Goal: Transaction & Acquisition: Book appointment/travel/reservation

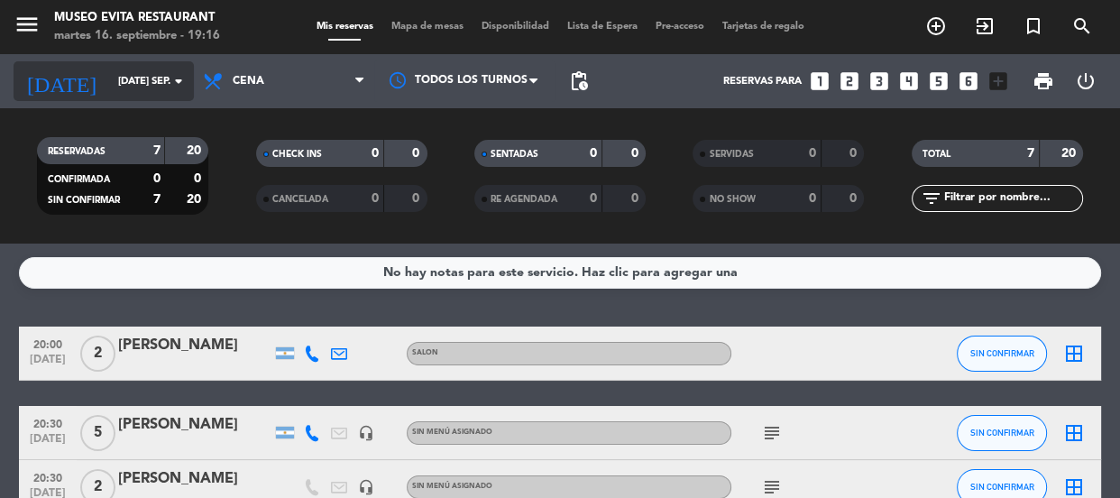
click at [110, 70] on input "[DATE] sep." at bounding box center [178, 82] width 139 height 30
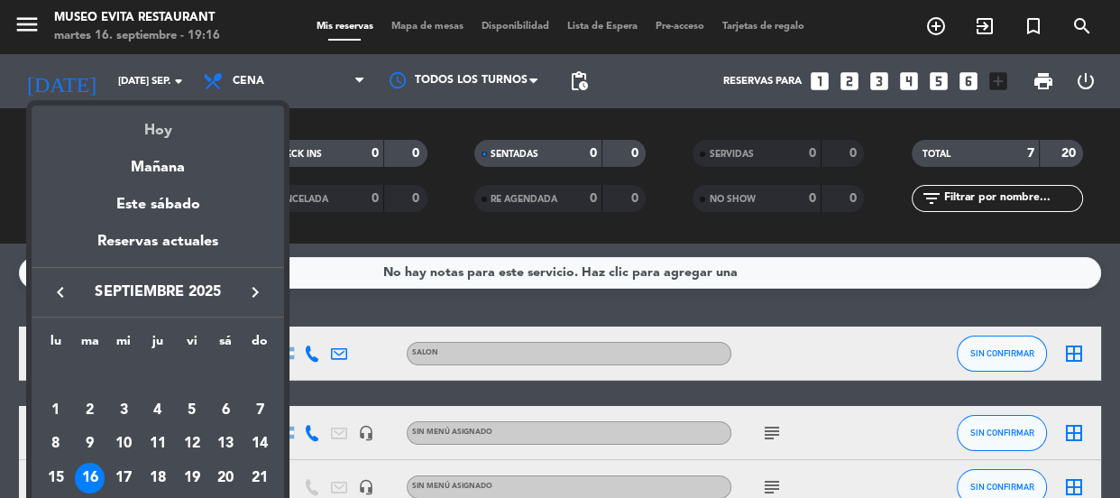
click at [155, 128] on div "Hoy" at bounding box center [158, 124] width 253 height 37
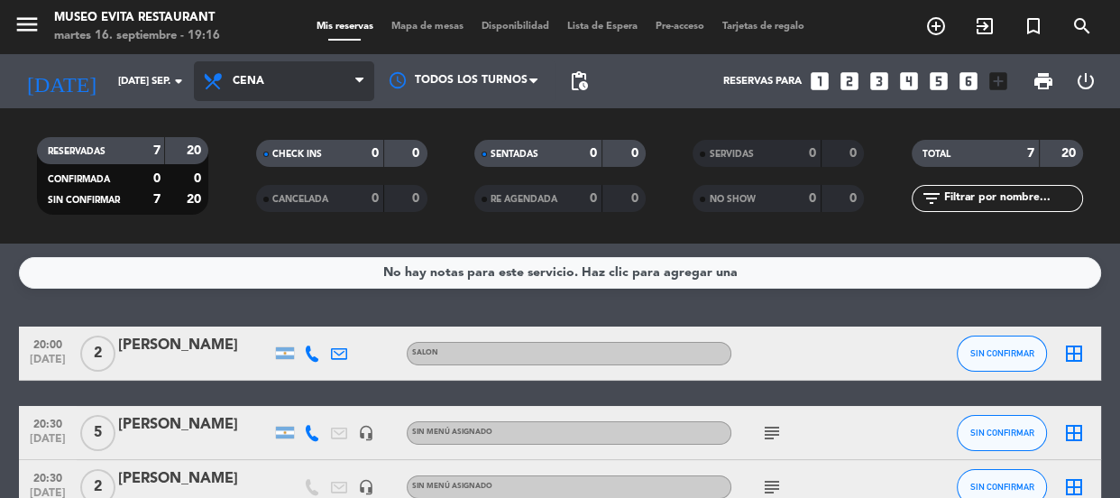
click at [262, 78] on span "Cena" at bounding box center [249, 81] width 32 height 13
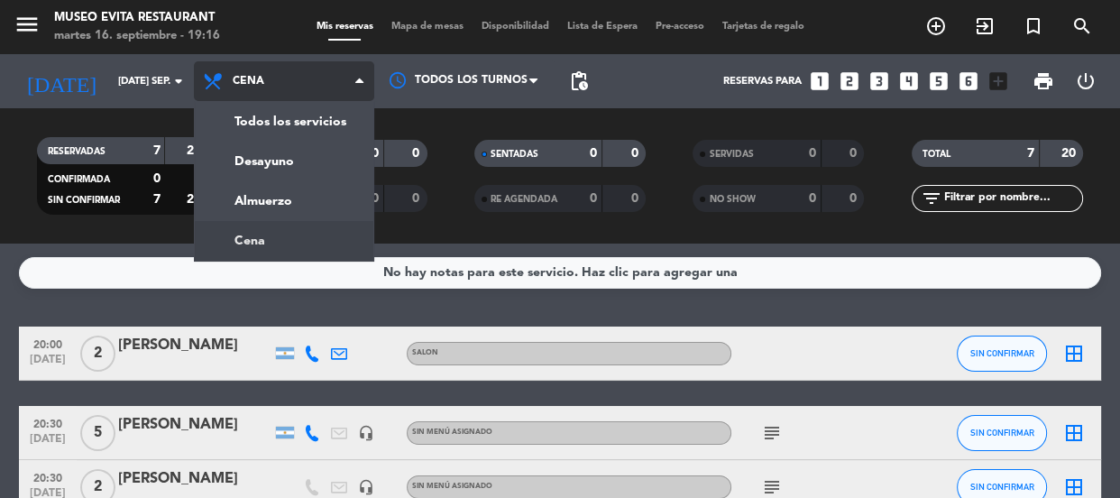
click at [272, 236] on div "menu Museo Evita Restaurant martes 16. septiembre - 19:16 Mis reservas Mapa de …" at bounding box center [560, 121] width 1120 height 243
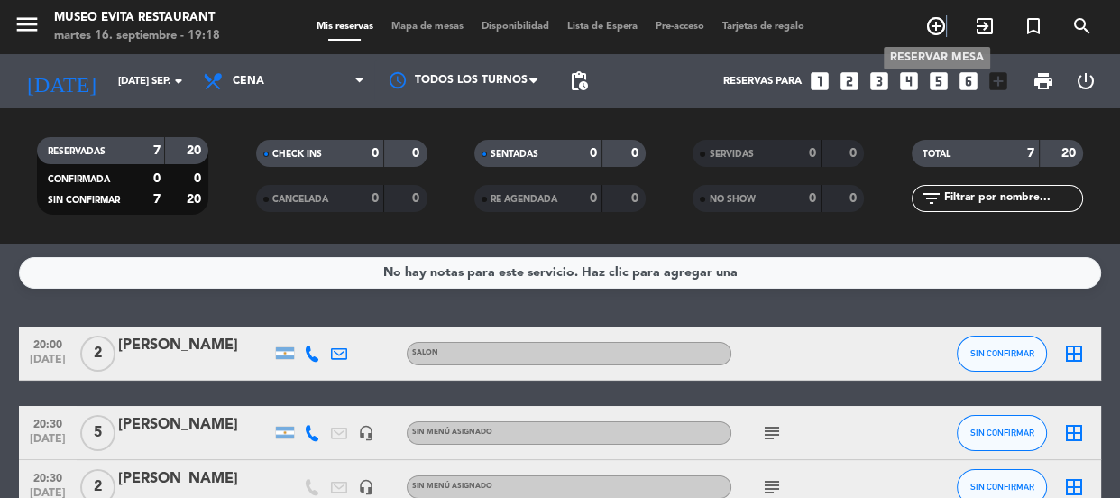
click at [946, 32] on span "add_circle_outline" at bounding box center [936, 26] width 49 height 31
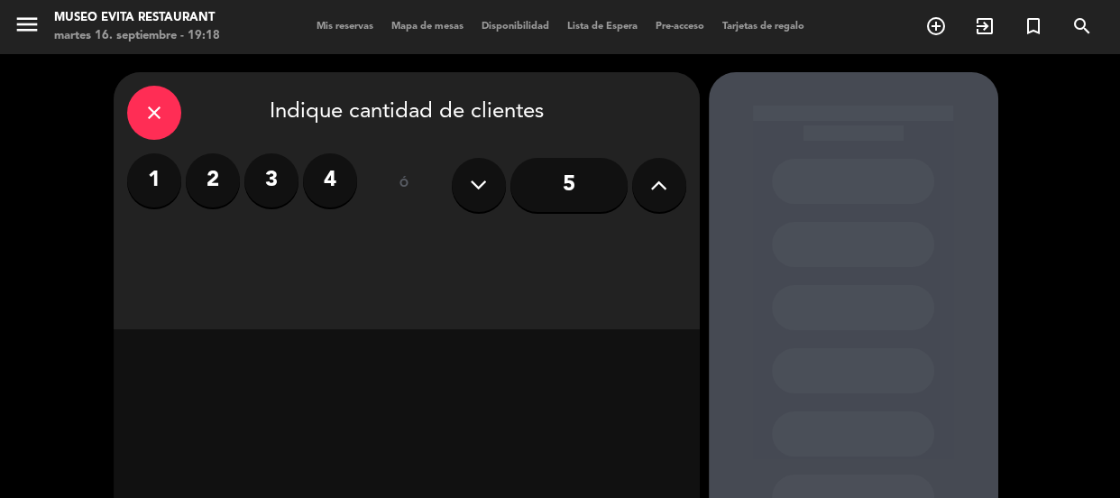
click at [326, 168] on label "4" at bounding box center [330, 180] width 54 height 54
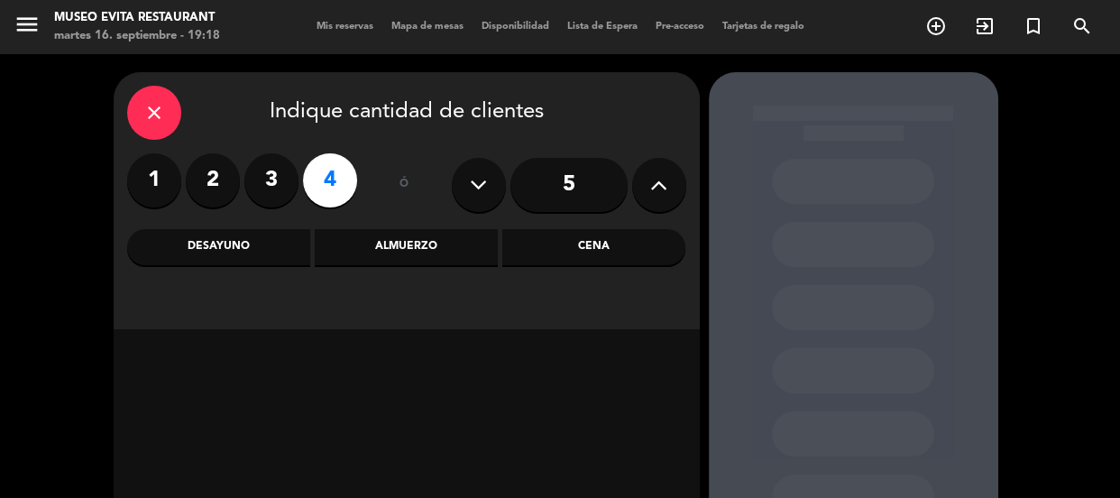
click at [547, 245] on div "Cena" at bounding box center [593, 247] width 183 height 36
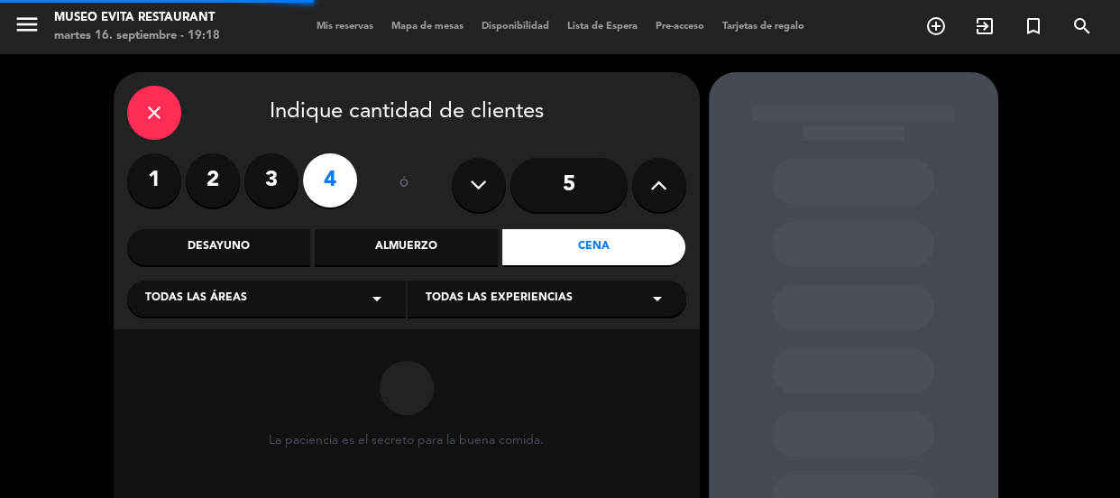
click at [336, 295] on div "Todas las áreas arrow_drop_down" at bounding box center [266, 298] width 279 height 36
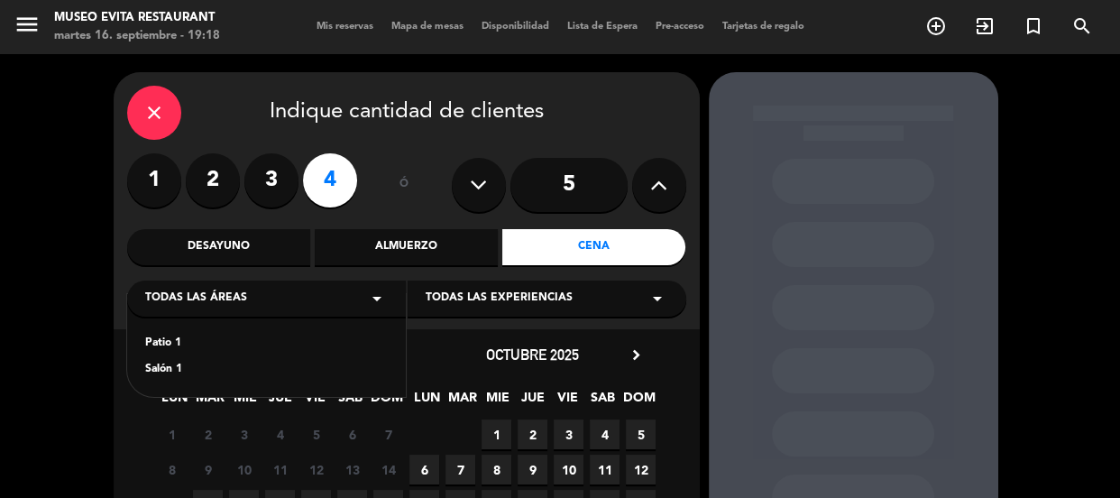
click at [154, 343] on div "Patio 1" at bounding box center [266, 344] width 243 height 18
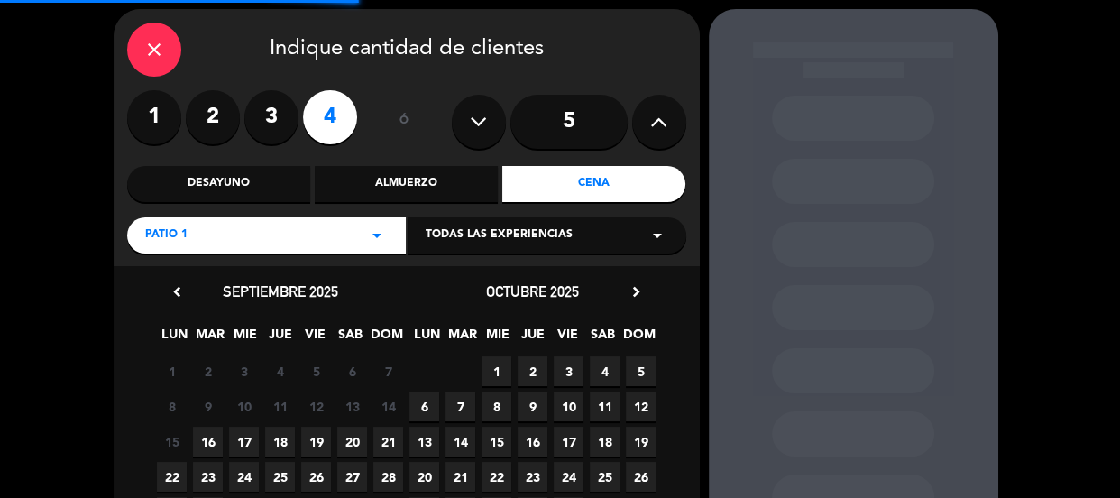
scroll to position [163, 0]
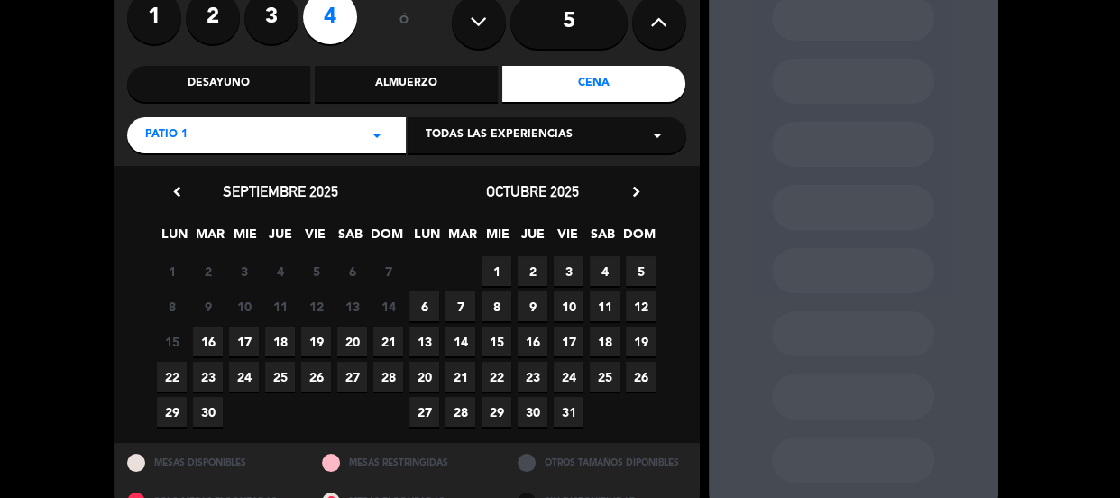
click at [324, 337] on span "19" at bounding box center [316, 341] width 30 height 30
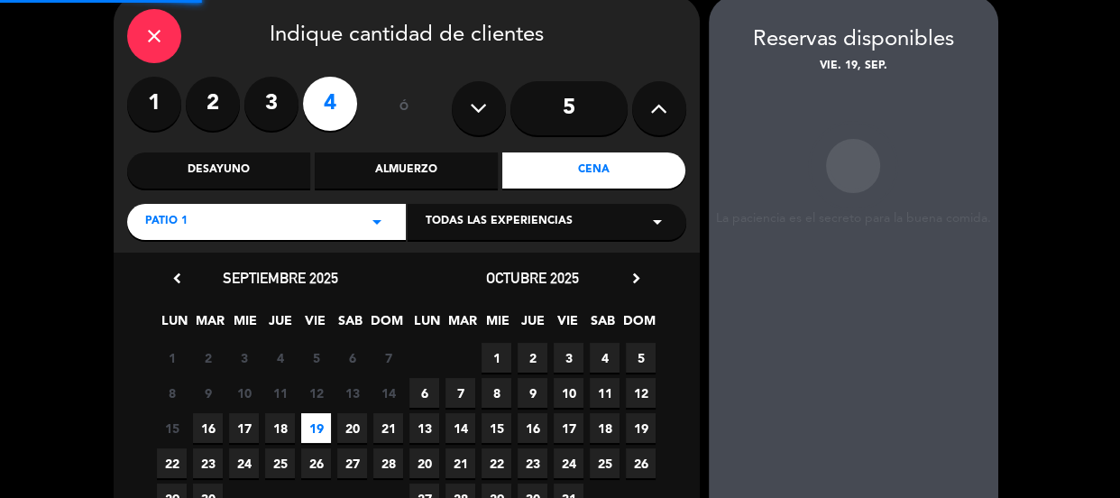
scroll to position [72, 0]
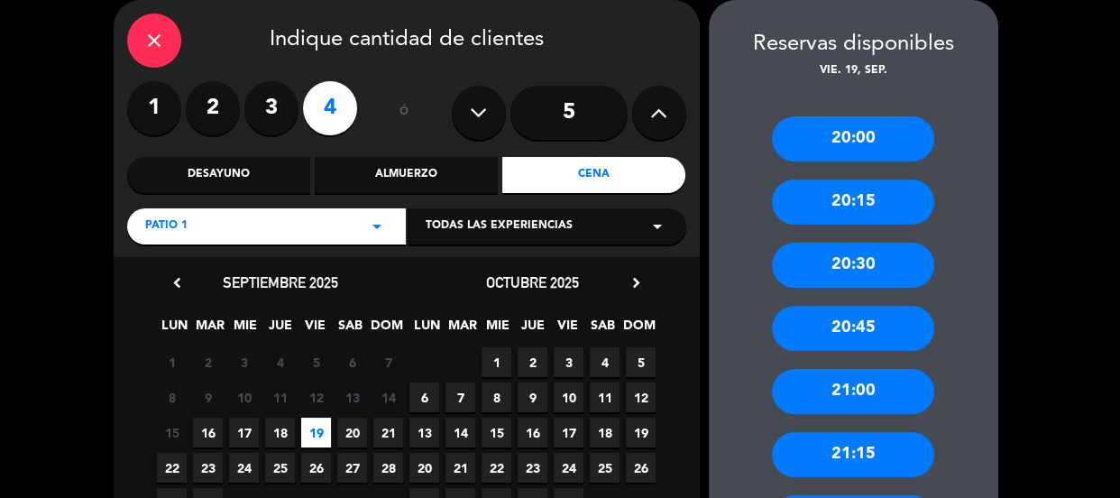
drag, startPoint x: 854, startPoint y: 205, endPoint x: 757, endPoint y: 165, distance: 105.2
click at [854, 204] on div "20:15" at bounding box center [853, 201] width 162 height 45
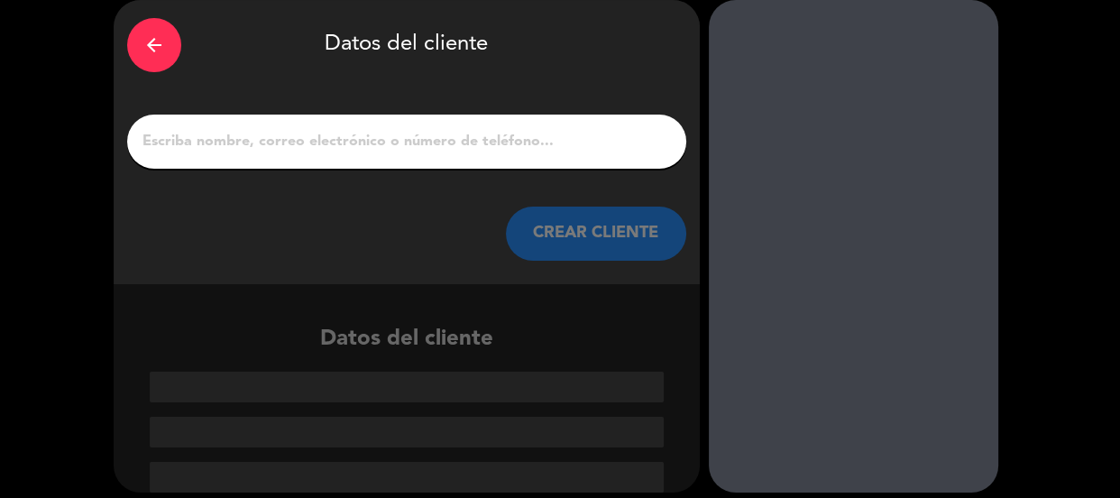
click at [273, 130] on input "1" at bounding box center [407, 141] width 532 height 25
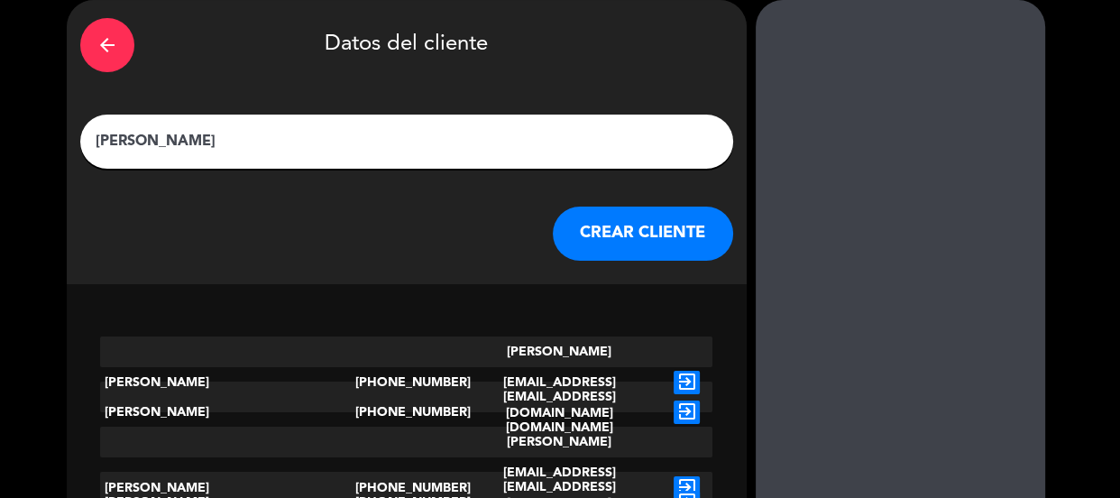
type input "[PERSON_NAME]"
click at [601, 219] on button "CREAR CLIENTE" at bounding box center [643, 234] width 180 height 54
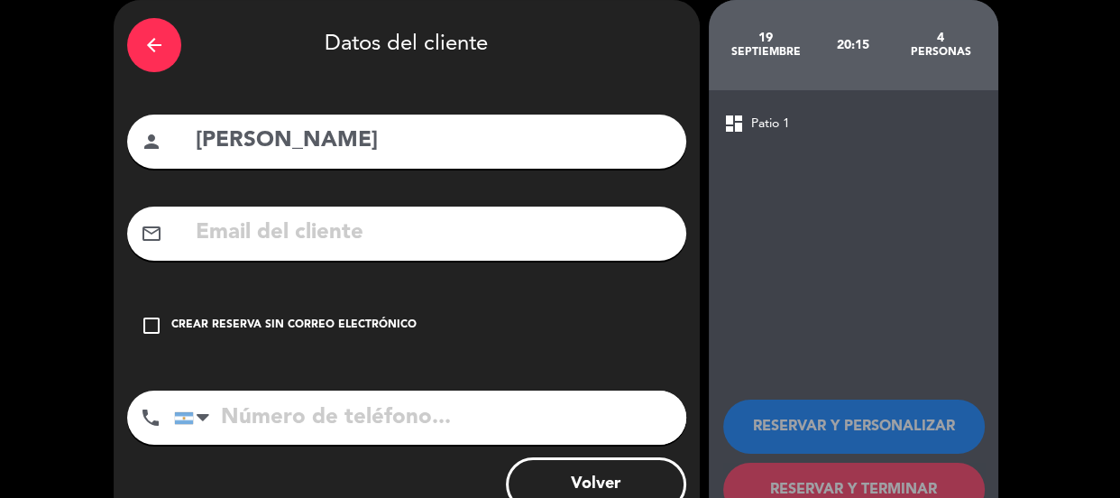
click at [399, 330] on div "Crear reserva sin correo electrónico" at bounding box center [293, 326] width 245 height 18
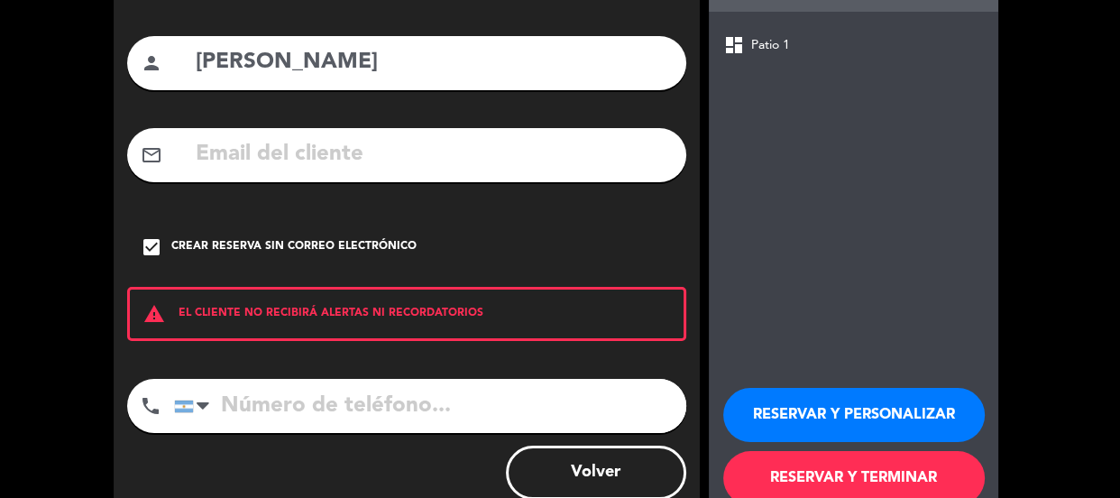
scroll to position [197, 0]
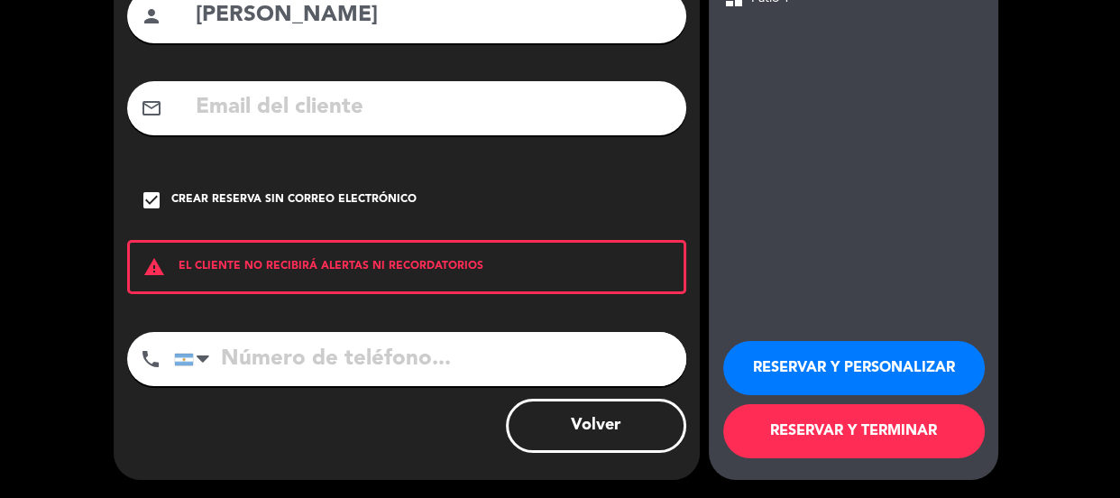
click at [381, 354] on input "tel" at bounding box center [430, 359] width 512 height 54
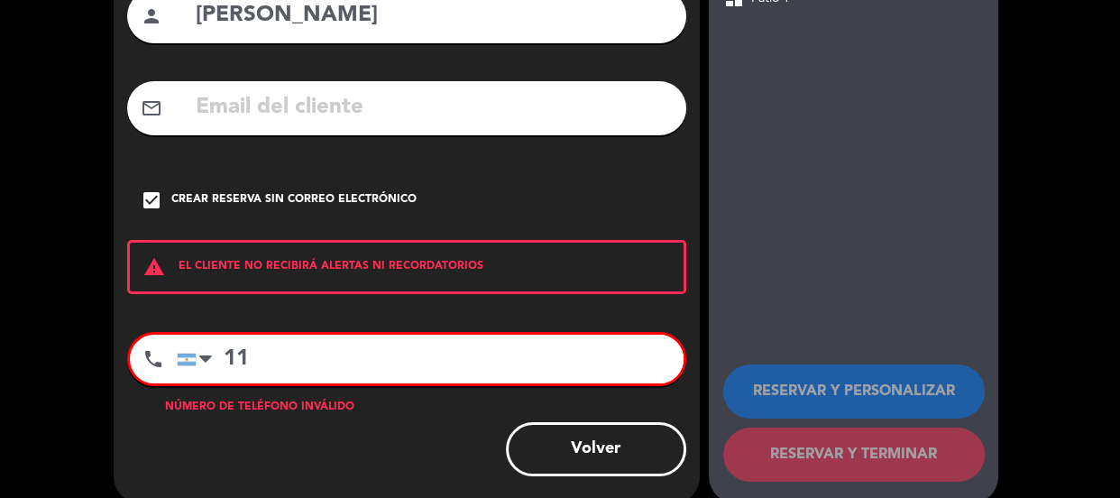
type input "1"
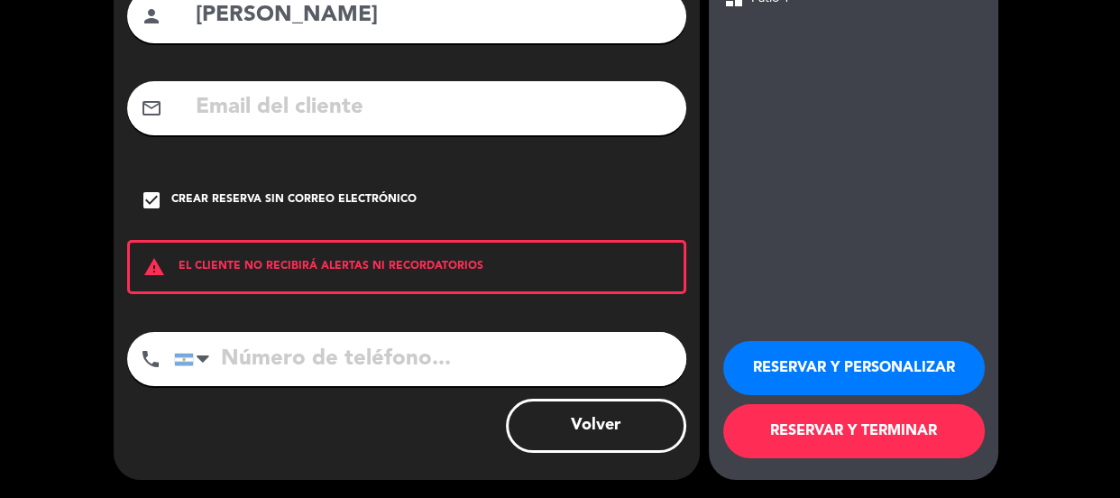
click at [817, 375] on button "RESERVAR Y PERSONALIZAR" at bounding box center [854, 368] width 262 height 54
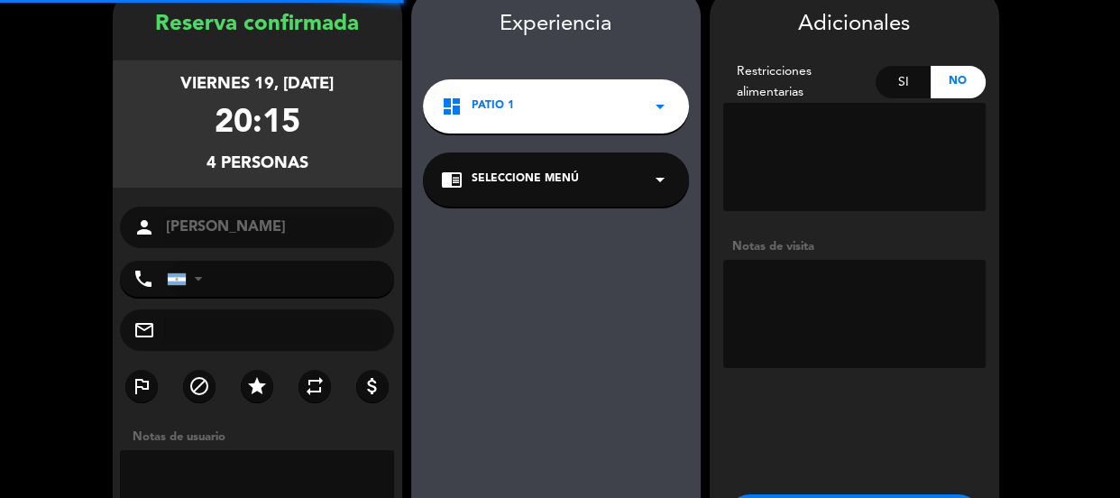
scroll to position [72, 0]
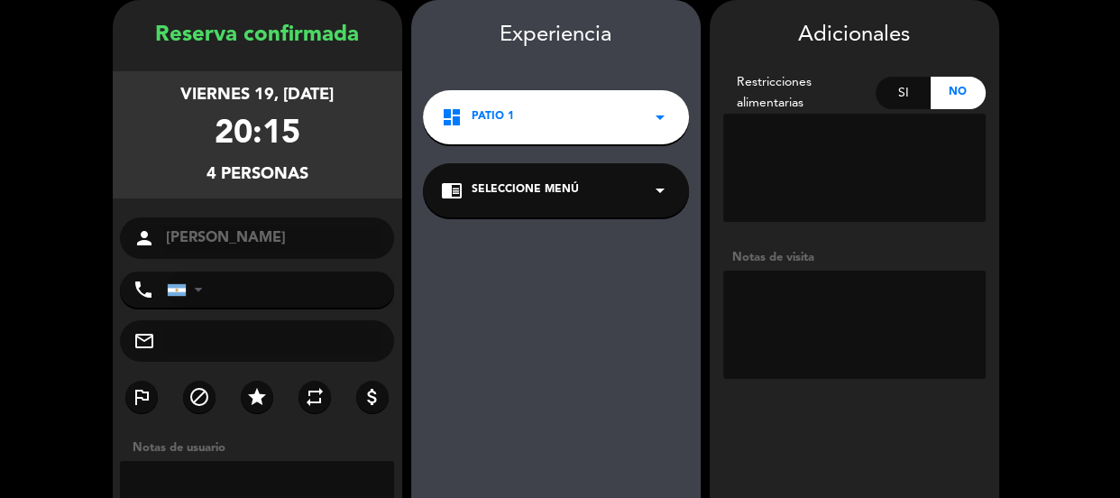
click at [793, 293] on textarea at bounding box center [854, 325] width 262 height 108
type textarea "ST AF"
click at [269, 292] on input "tel" at bounding box center [281, 289] width 228 height 36
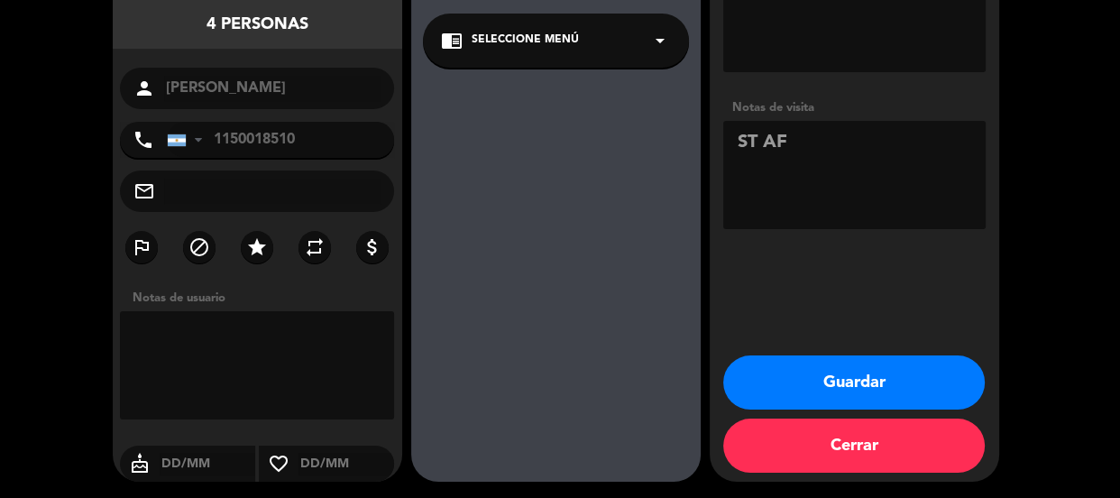
scroll to position [224, 0]
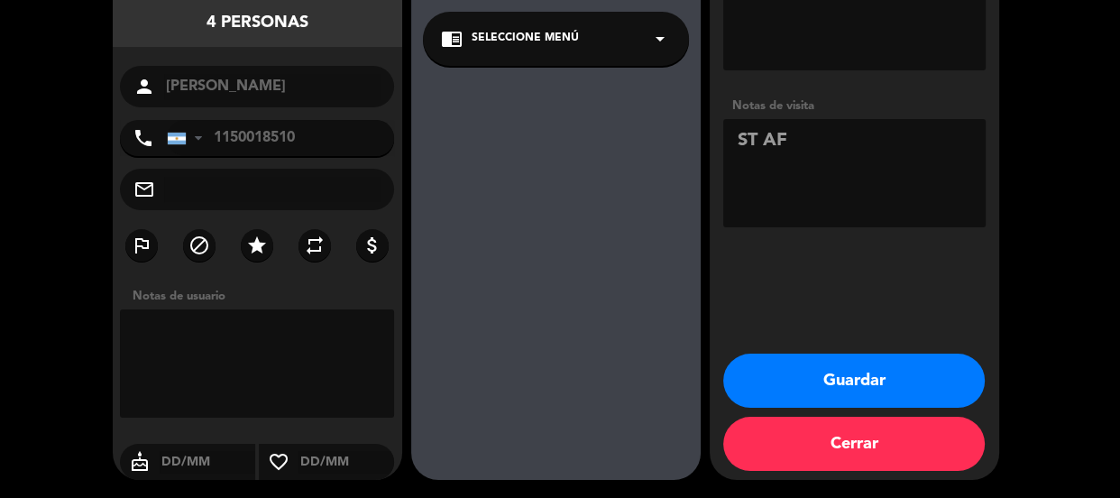
type input "1150018510"
click at [827, 383] on button "Guardar" at bounding box center [854, 381] width 262 height 54
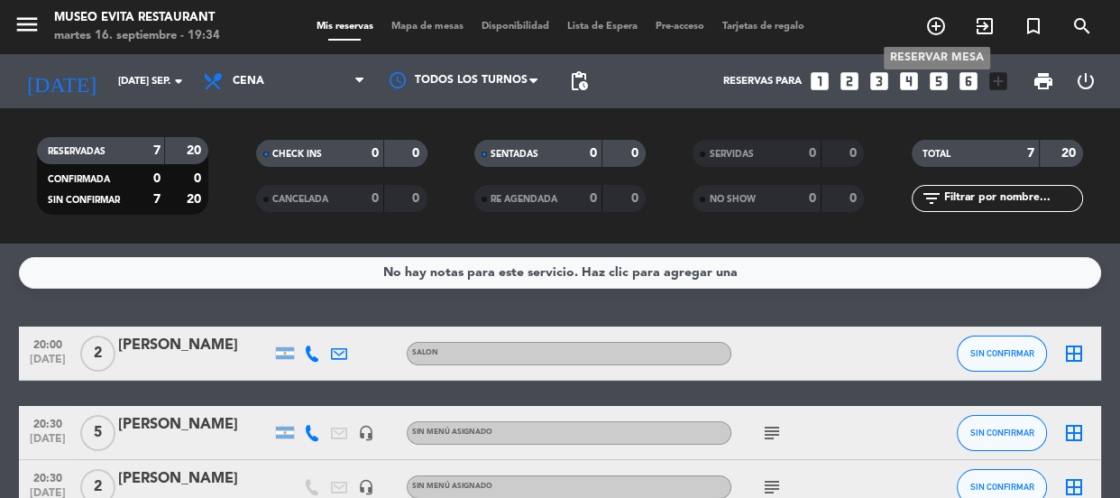
click at [941, 19] on icon "add_circle_outline" at bounding box center [936, 26] width 22 height 22
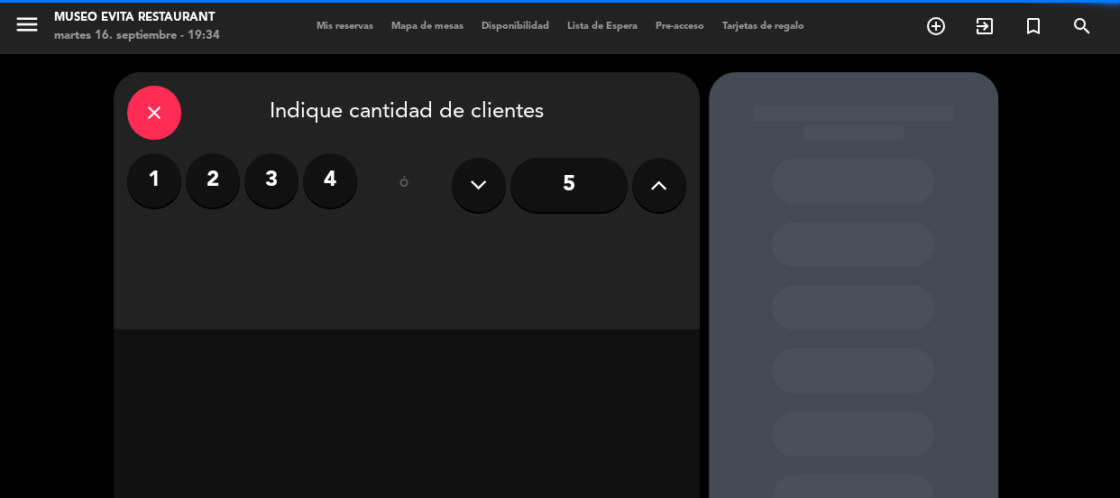
click at [628, 169] on div "5" at bounding box center [569, 184] width 234 height 63
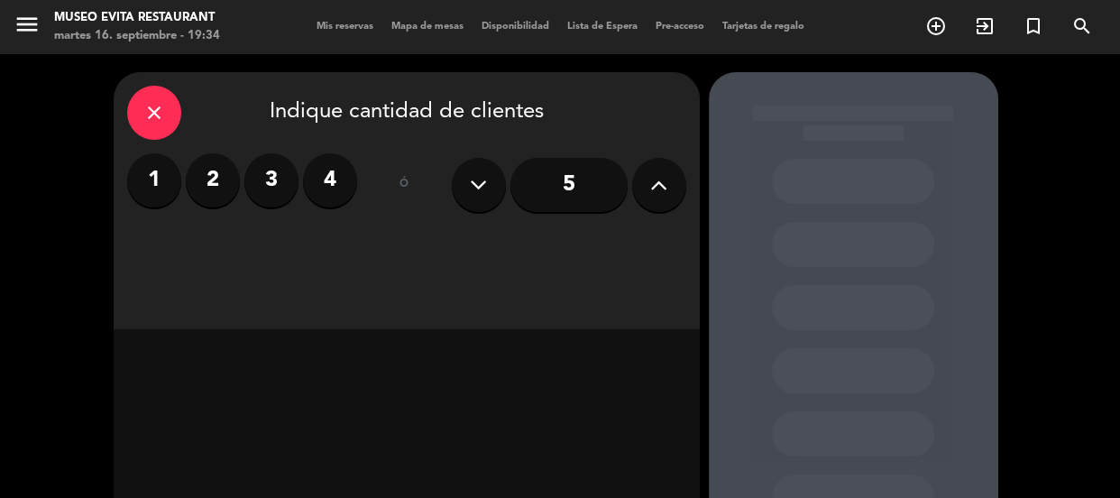
click at [653, 186] on icon at bounding box center [658, 184] width 17 height 27
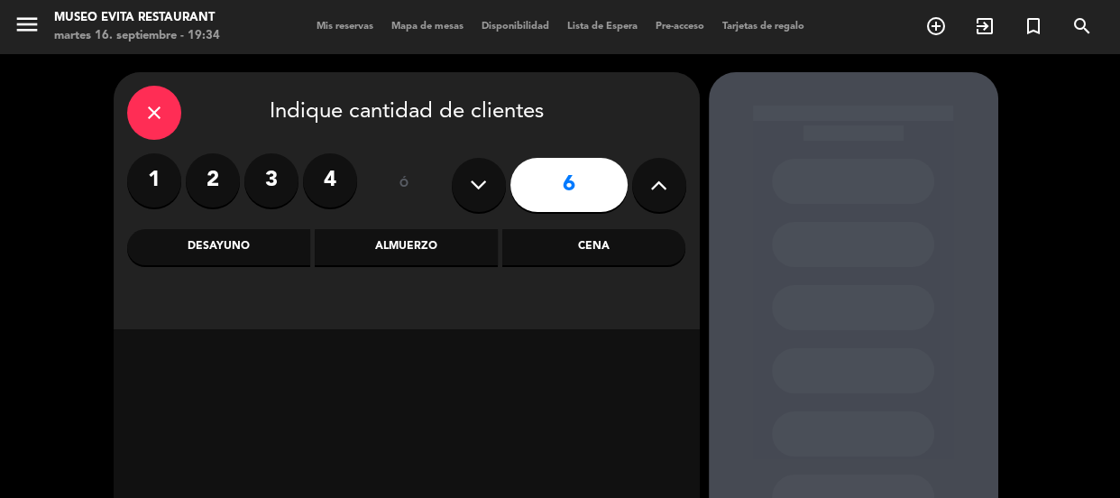
click at [578, 243] on div "Cena" at bounding box center [593, 247] width 183 height 36
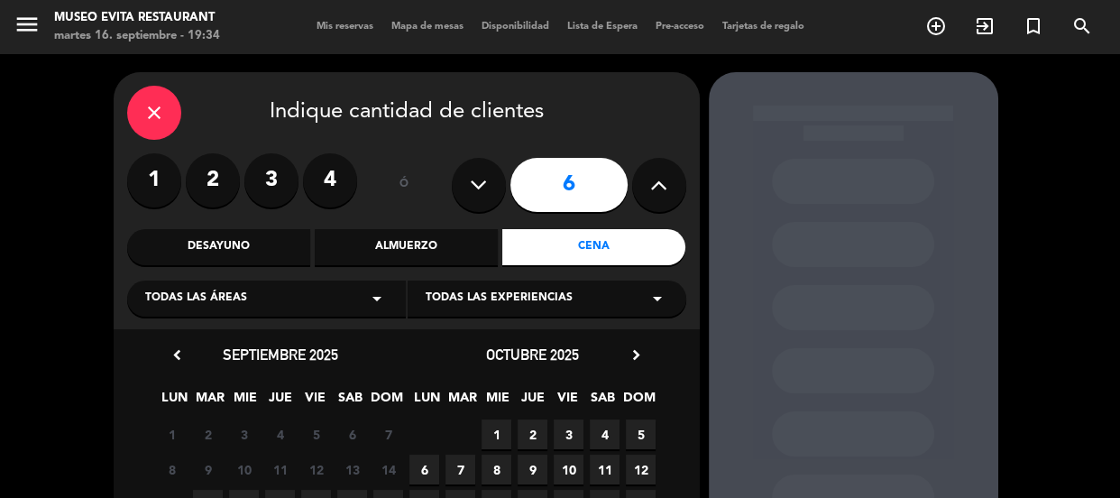
click at [151, 297] on span "Todas las áreas" at bounding box center [196, 298] width 102 height 18
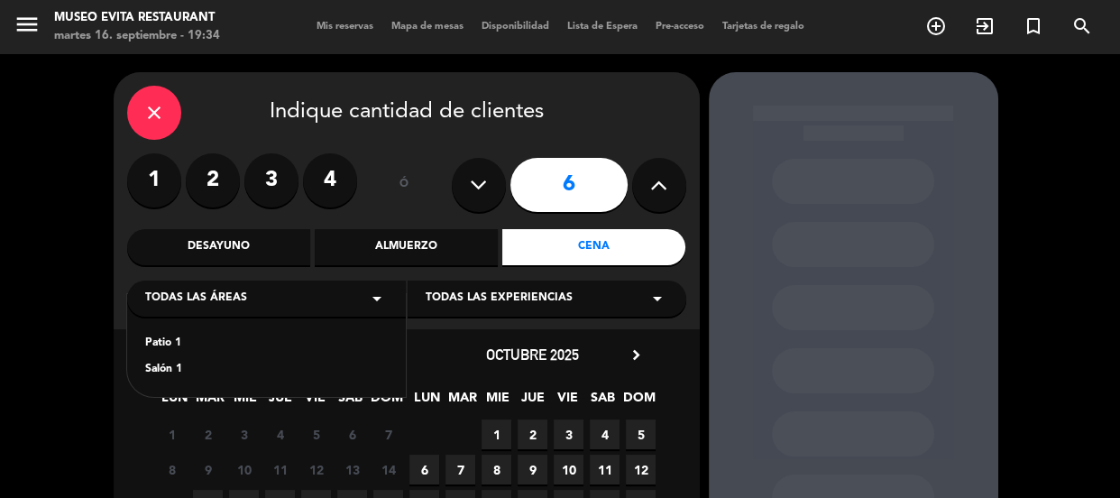
click at [153, 366] on div "Salón 1" at bounding box center [266, 370] width 243 height 18
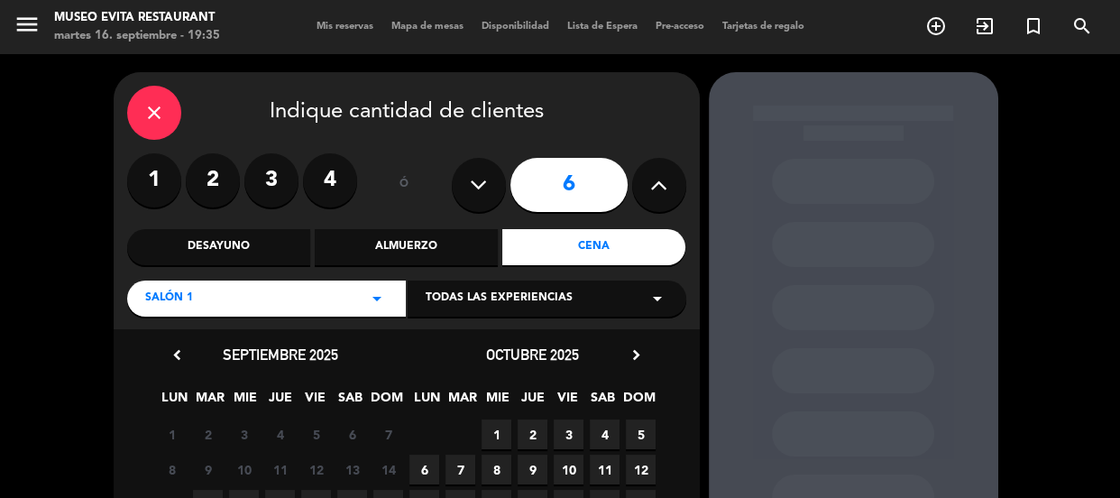
scroll to position [202, 0]
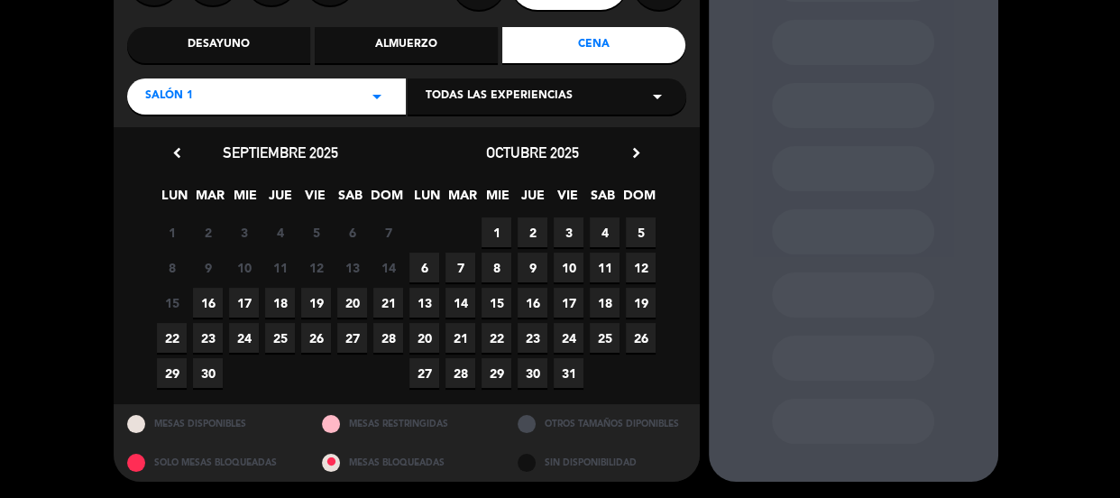
click at [164, 379] on span "29" at bounding box center [172, 373] width 30 height 30
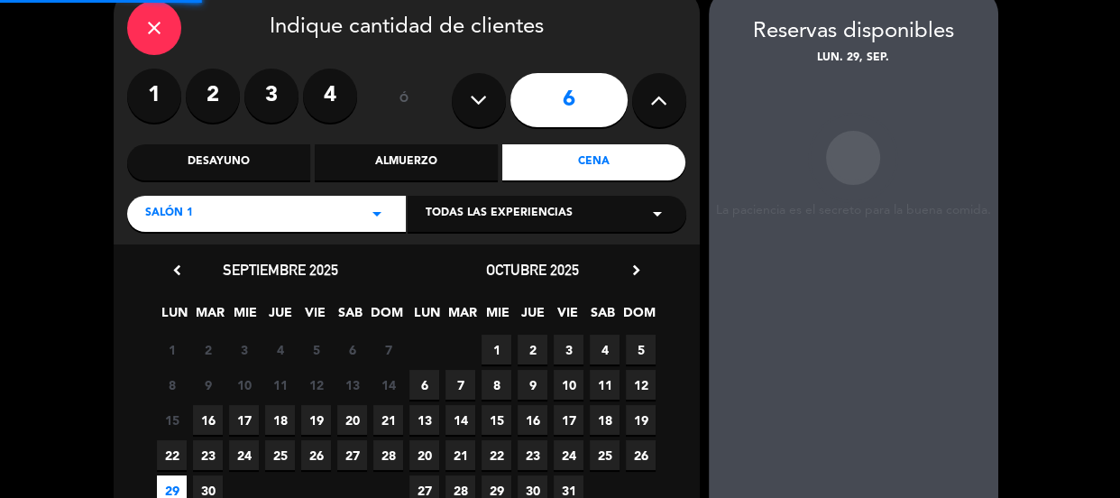
scroll to position [72, 0]
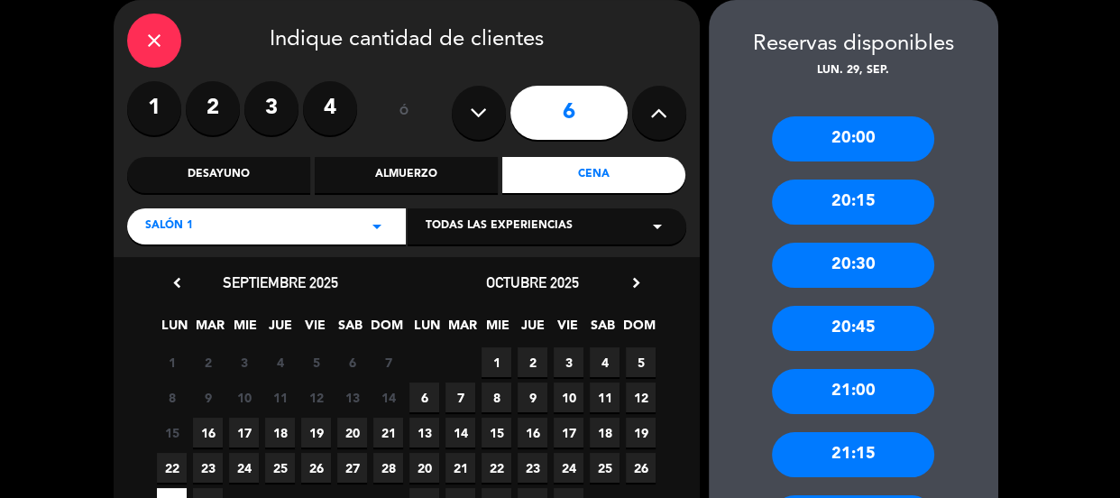
click at [837, 142] on div "20:00" at bounding box center [853, 138] width 162 height 45
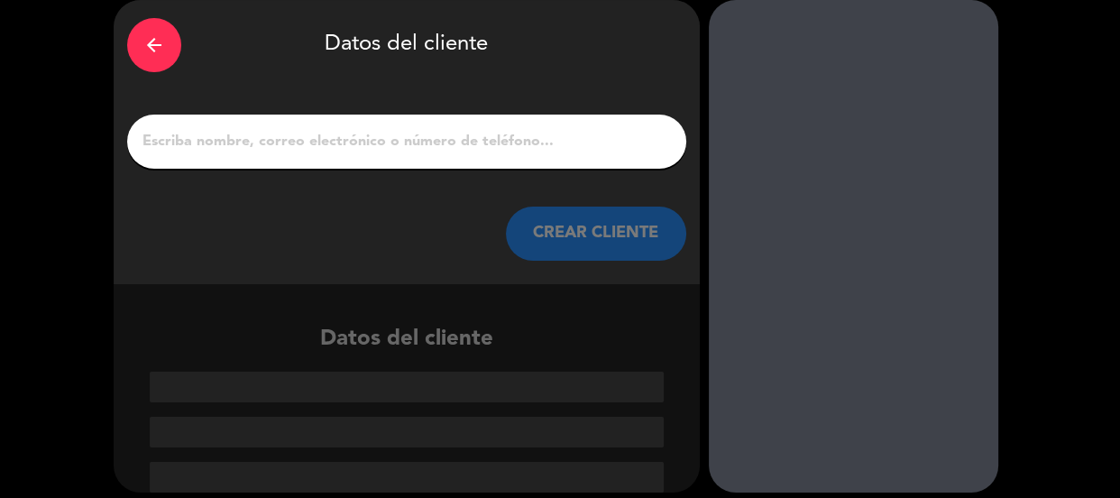
click at [326, 146] on input "1" at bounding box center [407, 141] width 532 height 25
paste input "[PERSON_NAME]"
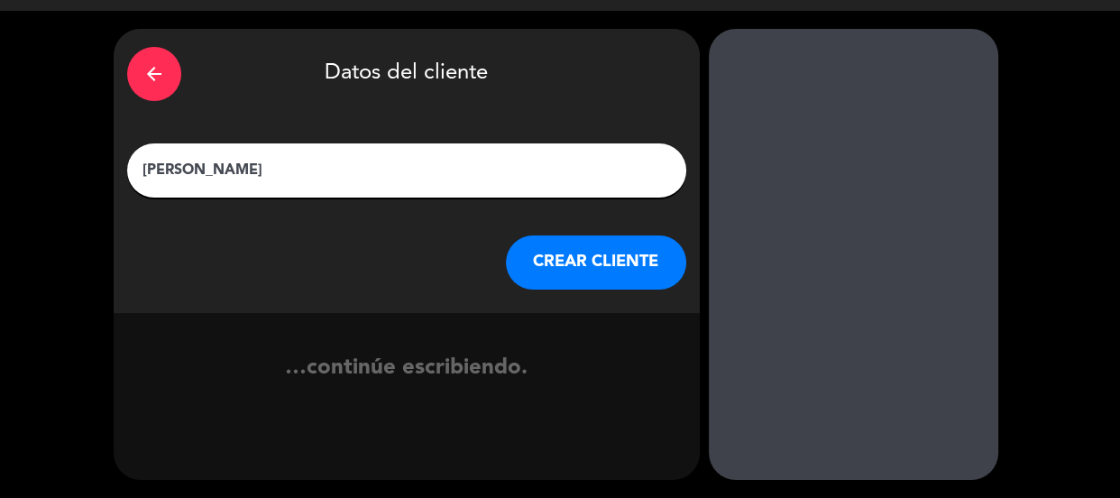
scroll to position [43, 0]
type input "[PERSON_NAME]"
click at [619, 273] on button "CREAR CLIENTE" at bounding box center [596, 262] width 180 height 54
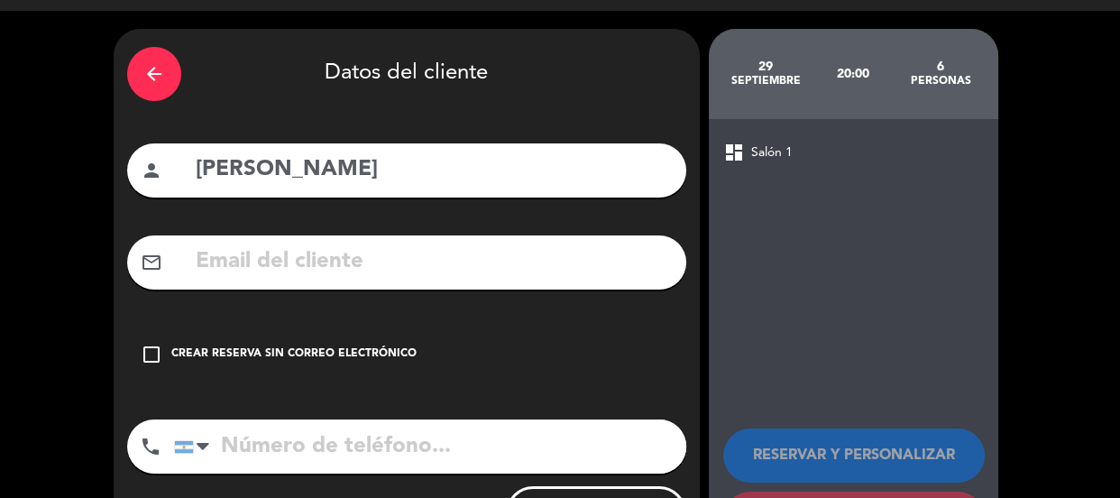
drag, startPoint x: 417, startPoint y: 325, endPoint x: 414, endPoint y: 335, distance: 10.3
click at [414, 335] on div "arrow_back Datos del cliente person [PERSON_NAME] mail_outline check_box_outlin…" at bounding box center [407, 298] width 586 height 538
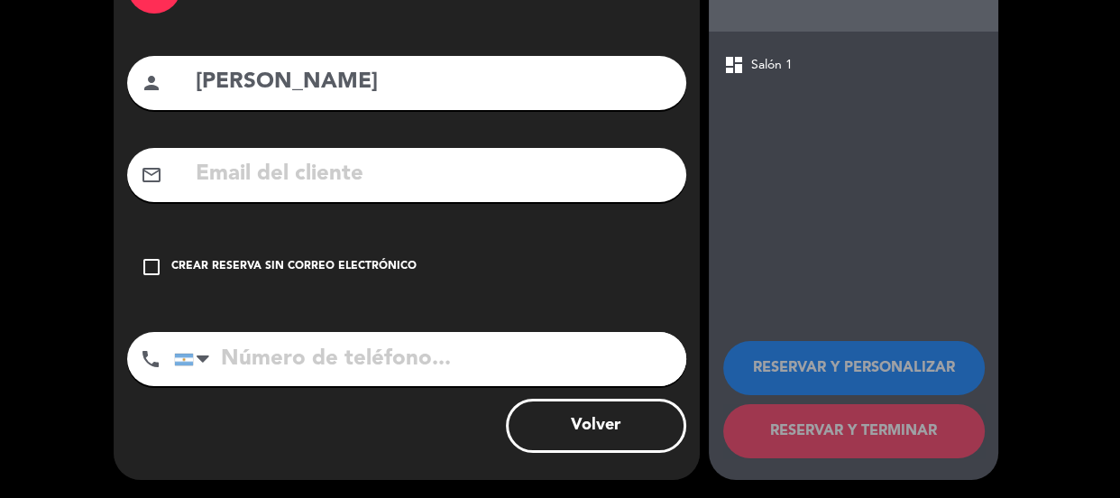
click at [374, 252] on div "check_box_outline_blank Crear reserva sin correo electrónico" at bounding box center [406, 267] width 559 height 54
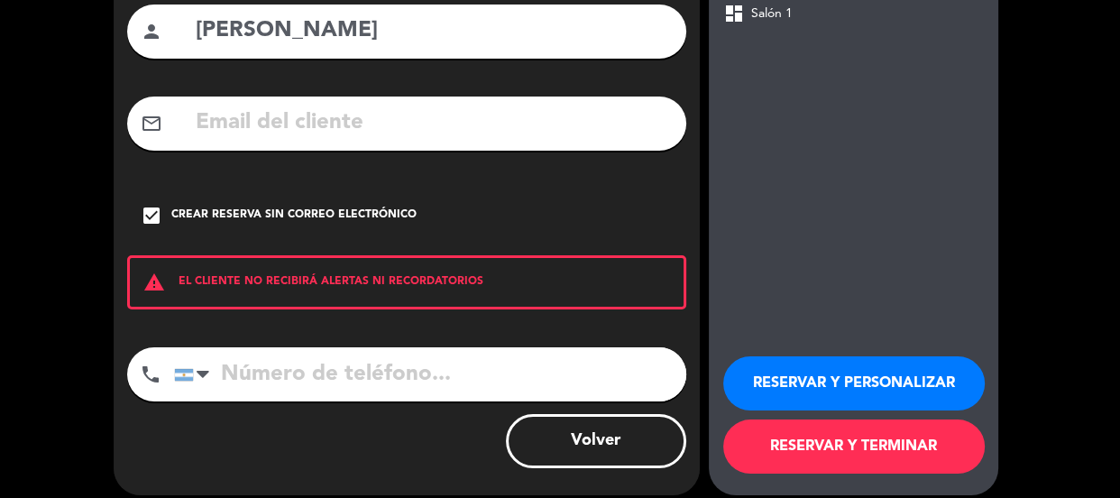
scroll to position [197, 0]
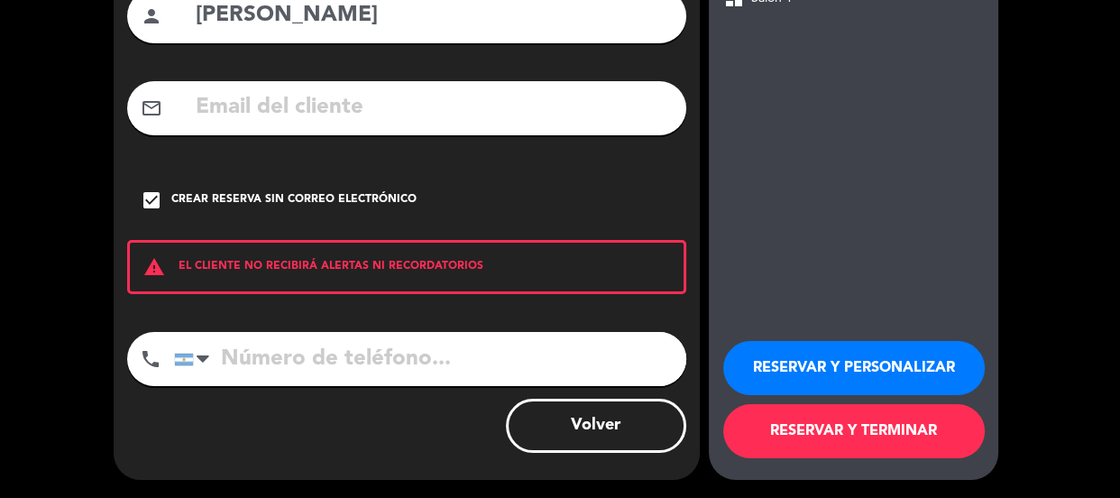
click at [372, 340] on input "tel" at bounding box center [430, 359] width 512 height 54
paste input "[PHONE_NUMBER]"
type input "[PHONE_NUMBER]"
click at [746, 348] on button "RESERVAR Y PERSONALIZAR" at bounding box center [854, 368] width 262 height 54
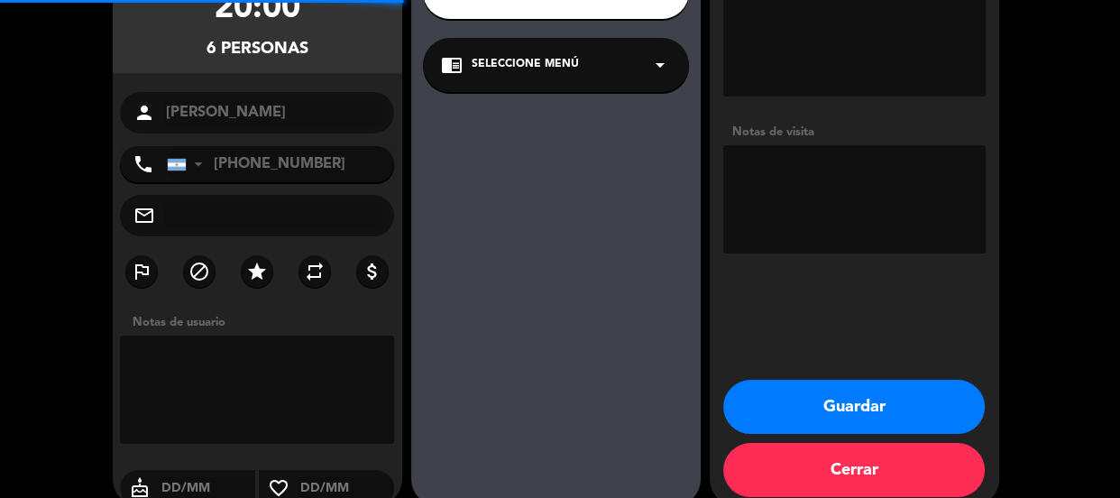
scroll to position [72, 0]
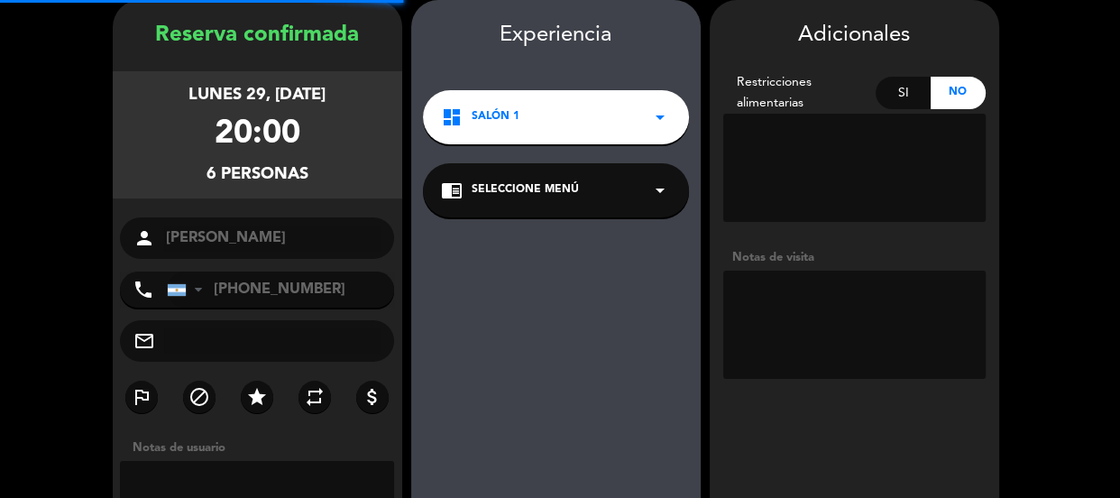
click at [822, 285] on textarea at bounding box center [854, 325] width 262 height 108
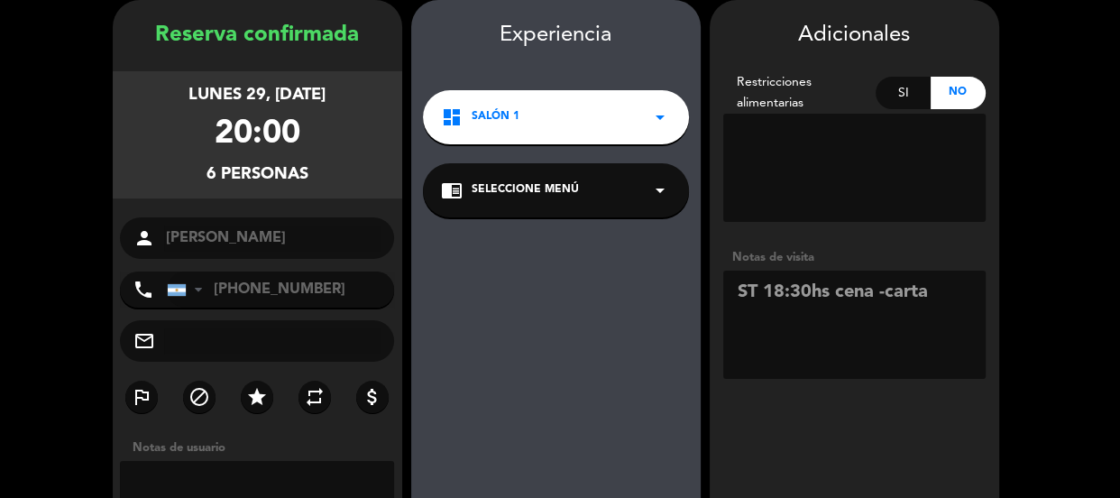
type textarea "ST 18:30hs cena -carta"
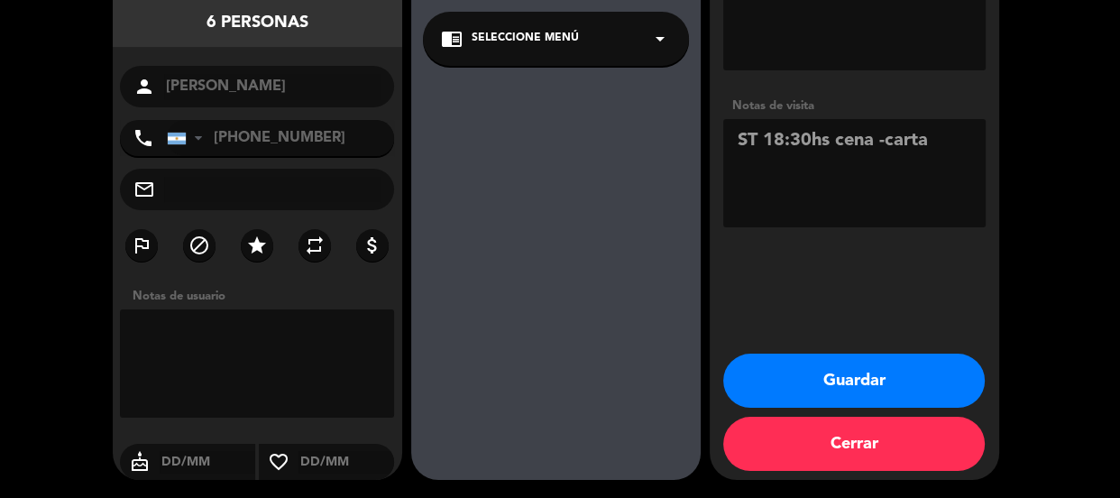
click at [845, 391] on button "Guardar" at bounding box center [854, 381] width 262 height 54
